Goal: Information Seeking & Learning: Check status

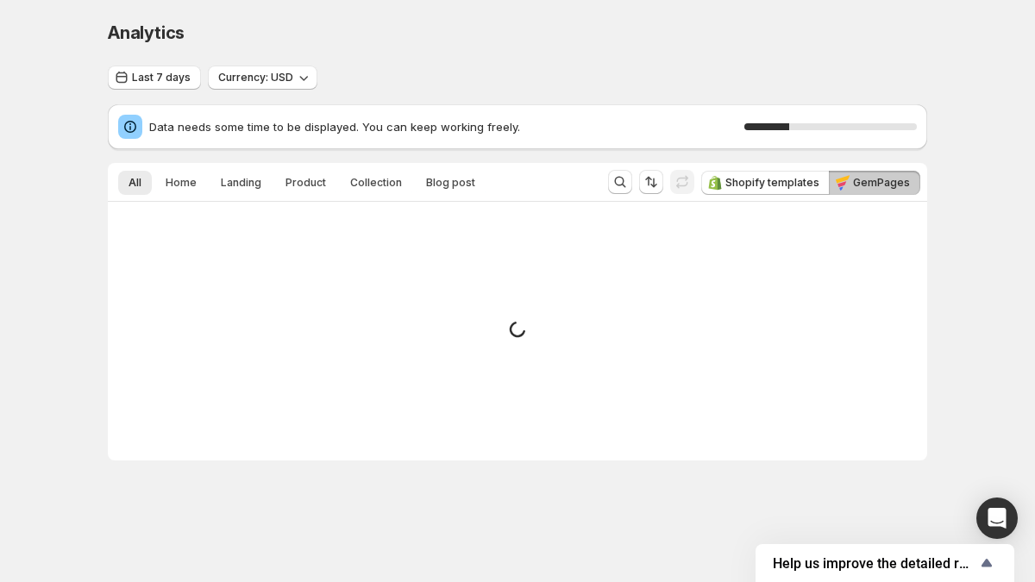
click at [795, 129] on div "26 %" at bounding box center [830, 126] width 172 height 7
click at [490, 335] on div "Small spinner example" at bounding box center [517, 331] width 819 height 259
click at [517, 323] on icon at bounding box center [517, 329] width 21 height 21
click at [494, 120] on span "Data needs some time to be displayed. You can keep working freely." at bounding box center [446, 126] width 595 height 17
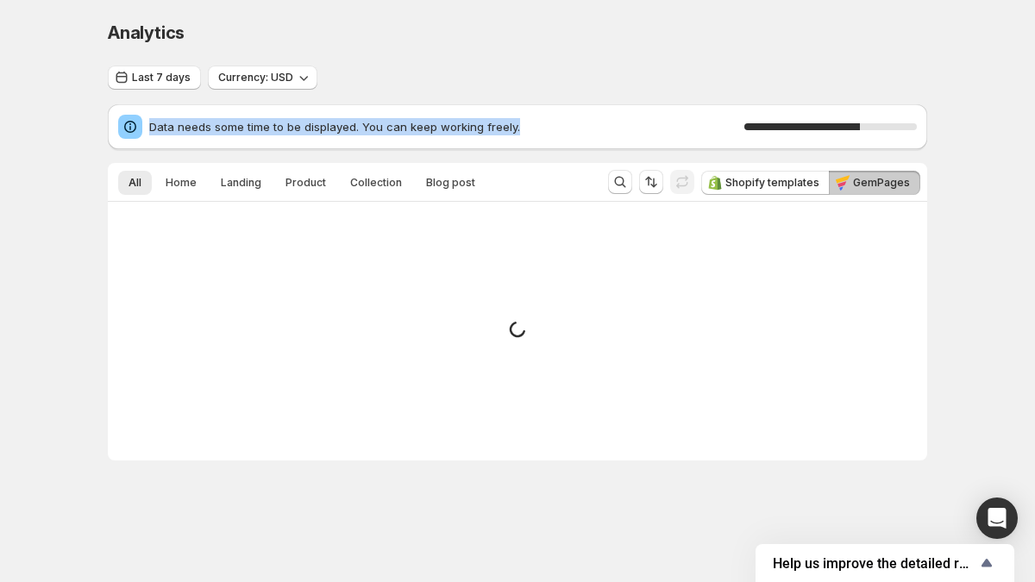
click at [494, 120] on span "Data needs some time to be displayed. You can keep working freely." at bounding box center [446, 126] width 595 height 17
click at [492, 122] on span "Data needs some time to be displayed. You can keep working freely." at bounding box center [446, 126] width 595 height 17
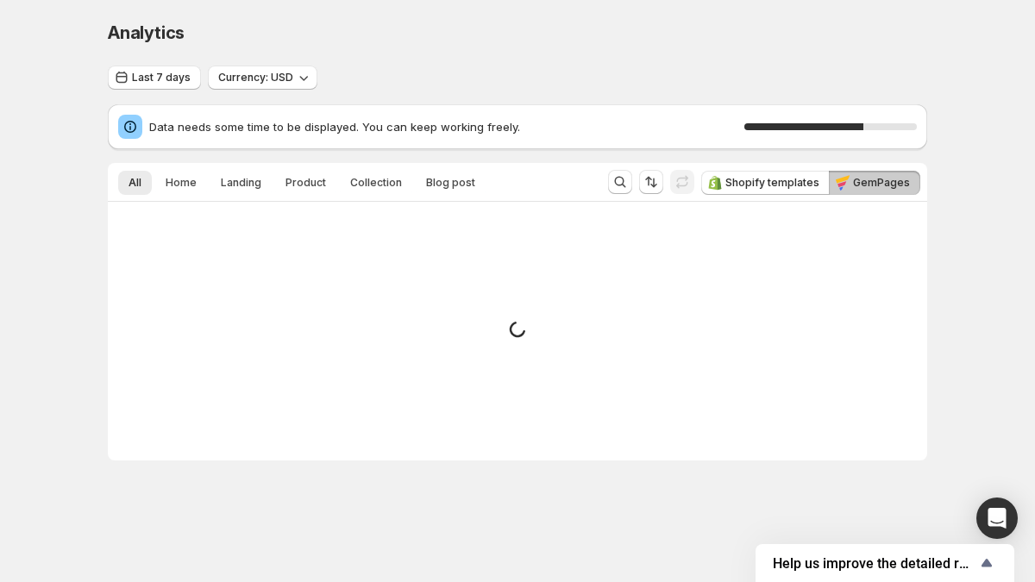
click at [492, 122] on span "Data needs some time to be displayed. You can keep working freely." at bounding box center [446, 126] width 595 height 17
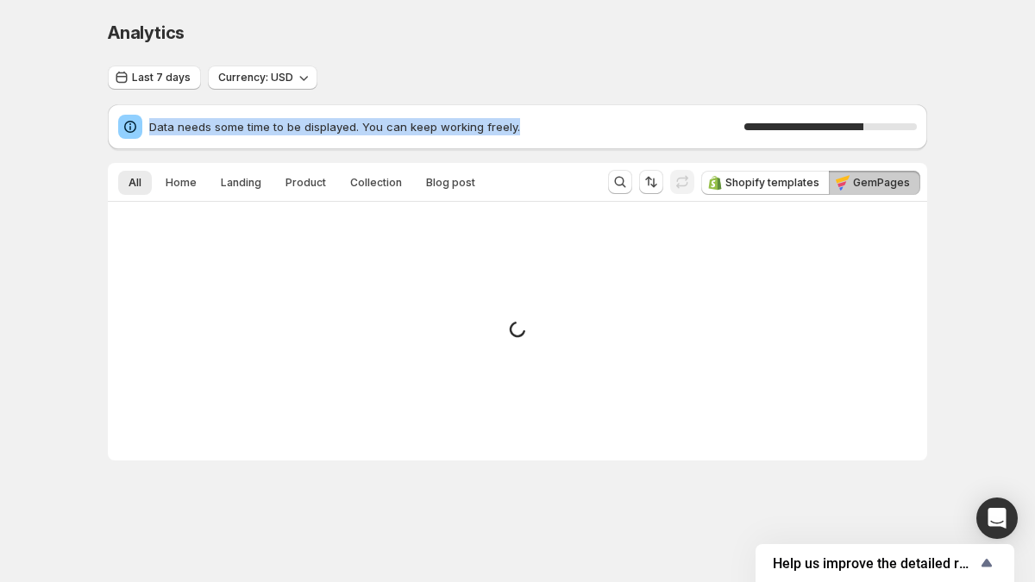
click at [492, 122] on span "Data needs some time to be displayed. You can keep working freely." at bounding box center [446, 126] width 595 height 17
click at [512, 123] on span "Data needs some time to be displayed. You can keep working freely." at bounding box center [446, 126] width 595 height 17
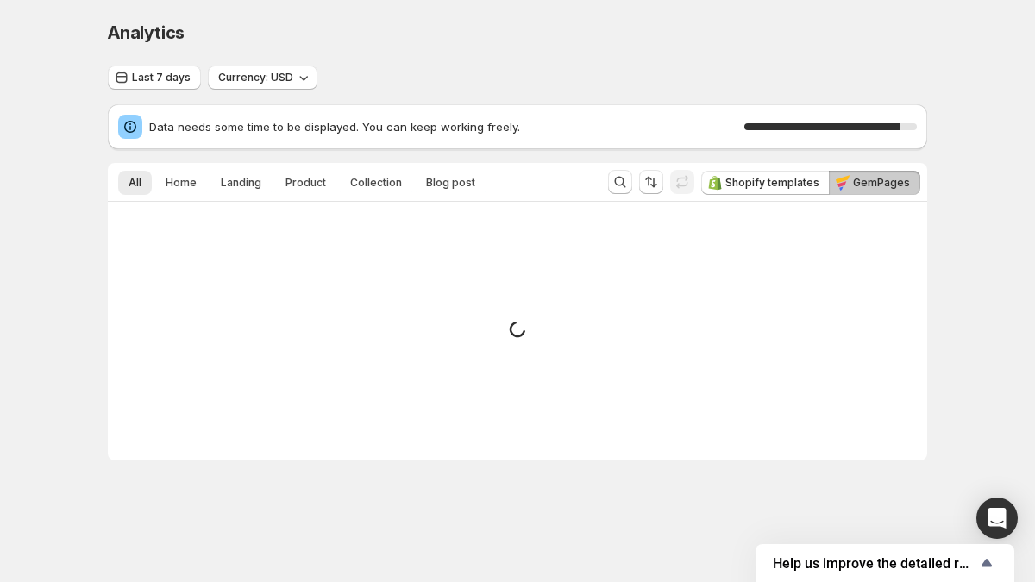
click at [76, 118] on div "Analytics. This page is ready Analytics Last 7 days Currency: USD Data needs so…" at bounding box center [517, 277] width 1035 height 554
click at [440, 24] on div "Analytics" at bounding box center [517, 33] width 819 height 24
